Goal: Navigation & Orientation: Find specific page/section

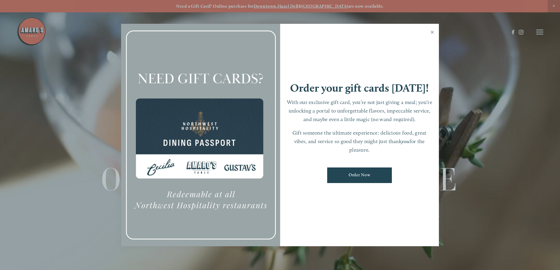
click at [433, 33] on link "Close" at bounding box center [432, 33] width 11 height 16
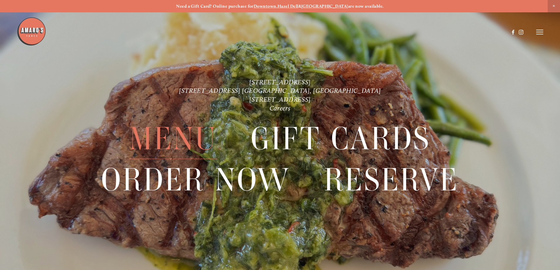
click at [191, 137] on span "Menu" at bounding box center [173, 139] width 88 height 41
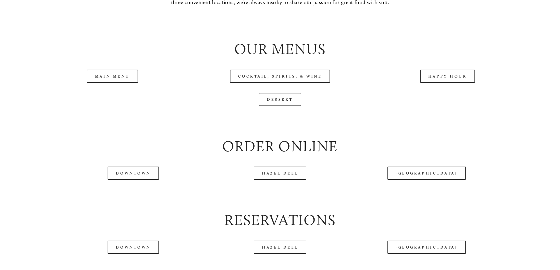
scroll to position [664, 0]
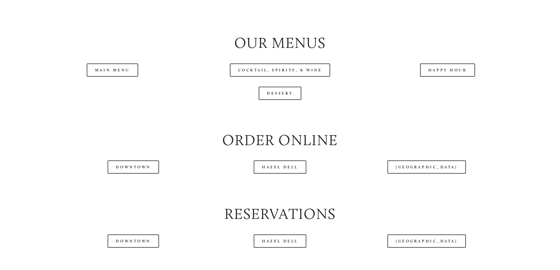
click at [109, 82] on div "Main Menu" at bounding box center [113, 70] width 168 height 23
click at [110, 77] on link "Main Menu" at bounding box center [112, 70] width 51 height 13
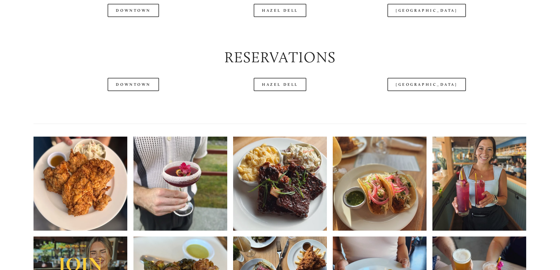
scroll to position [978, 0]
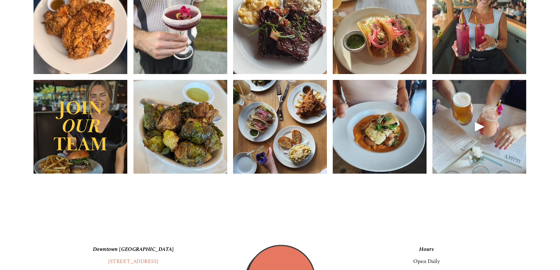
click at [96, 47] on header "Menu Order Now Visit Gallery 0" at bounding box center [280, 17] width 527 height 64
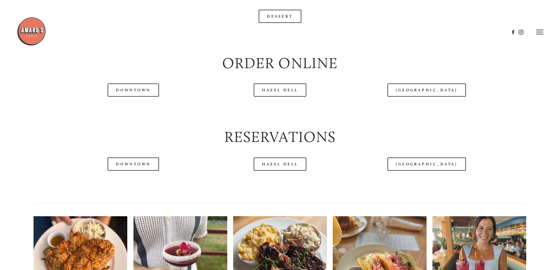
scroll to position [733, 0]
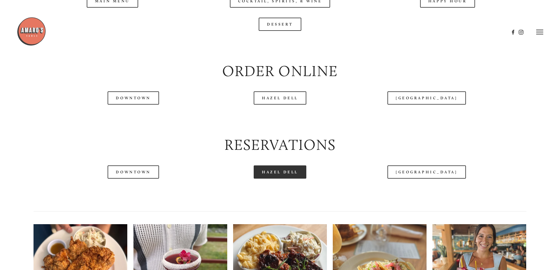
click at [281, 179] on link "Hazel Dell" at bounding box center [280, 172] width 53 height 13
click at [135, 179] on link "Downtown" at bounding box center [133, 172] width 51 height 13
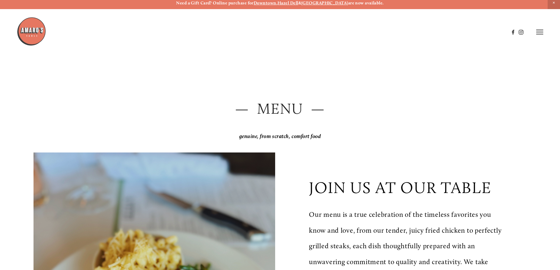
scroll to position [0, 0]
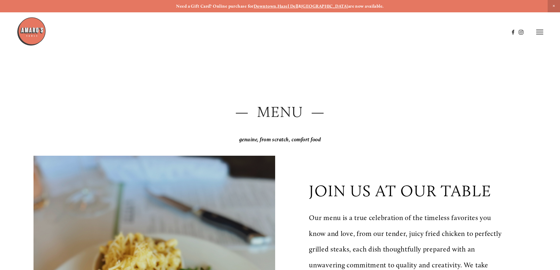
click at [34, 29] on img at bounding box center [31, 31] width 29 height 29
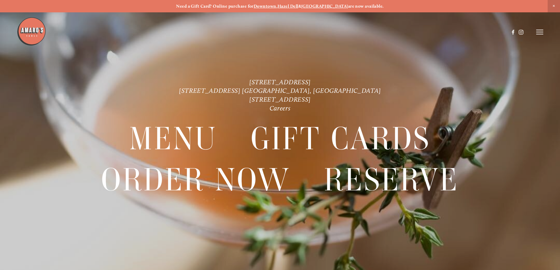
click at [541, 28] on header "Menu Order Now Visit Gallery 0" at bounding box center [280, 32] width 527 height 64
click at [543, 31] on icon at bounding box center [539, 31] width 7 height 5
click at [459, 31] on span "Visit" at bounding box center [461, 32] width 10 height 6
